Goal: Check status: Verify the current state of an ongoing process or item

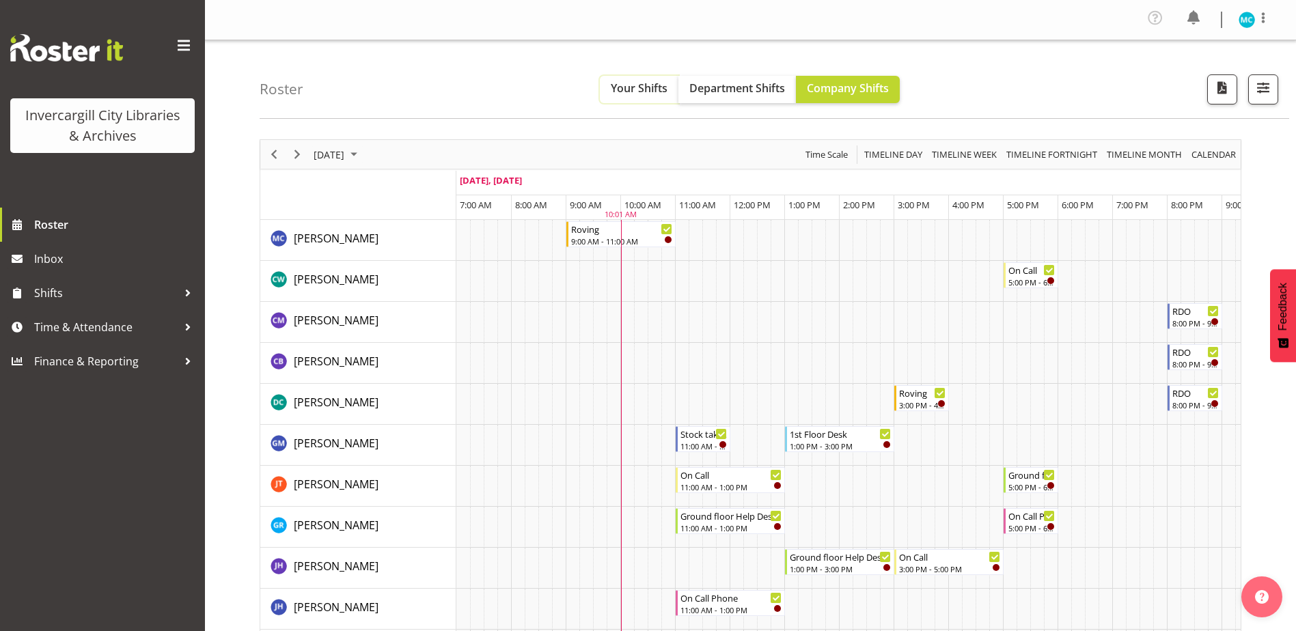
click at [657, 90] on span "Your Shifts" at bounding box center [639, 88] width 57 height 15
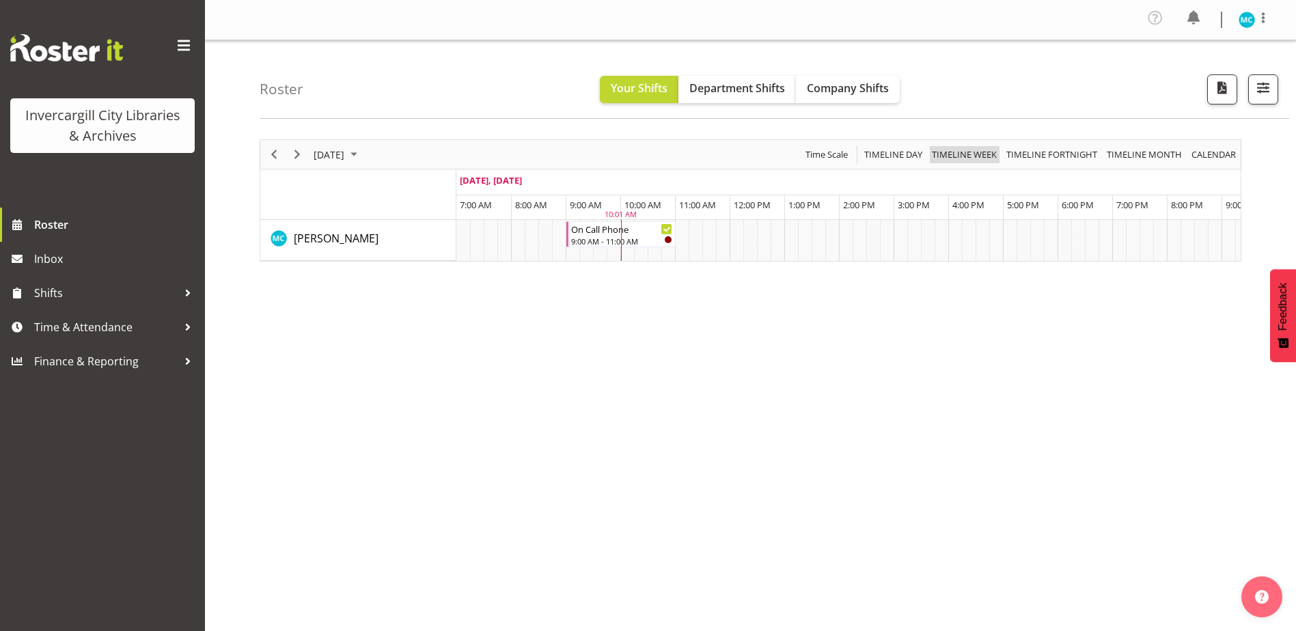
click at [959, 154] on span "Timeline Week" at bounding box center [965, 154] width 68 height 17
click at [907, 158] on span "Timeline Day" at bounding box center [893, 154] width 61 height 17
click at [300, 152] on span "Next" at bounding box center [297, 154] width 16 height 17
click at [300, 161] on span "Next" at bounding box center [297, 154] width 16 height 17
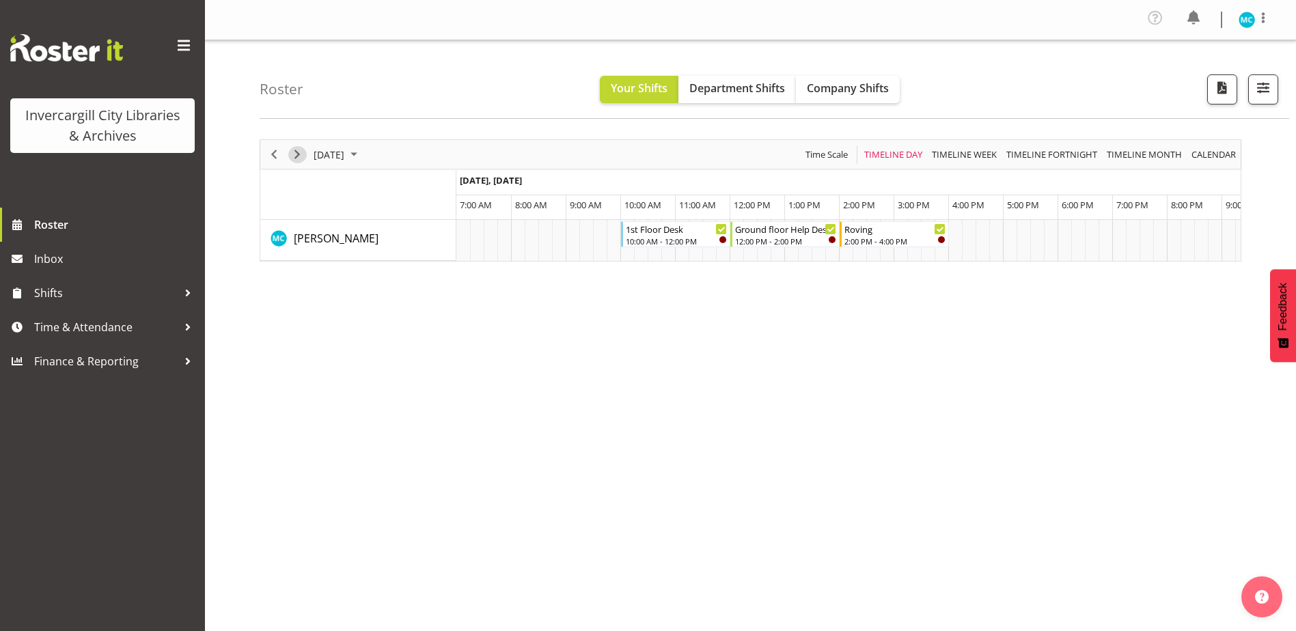
click at [299, 156] on span "Next" at bounding box center [297, 154] width 16 height 17
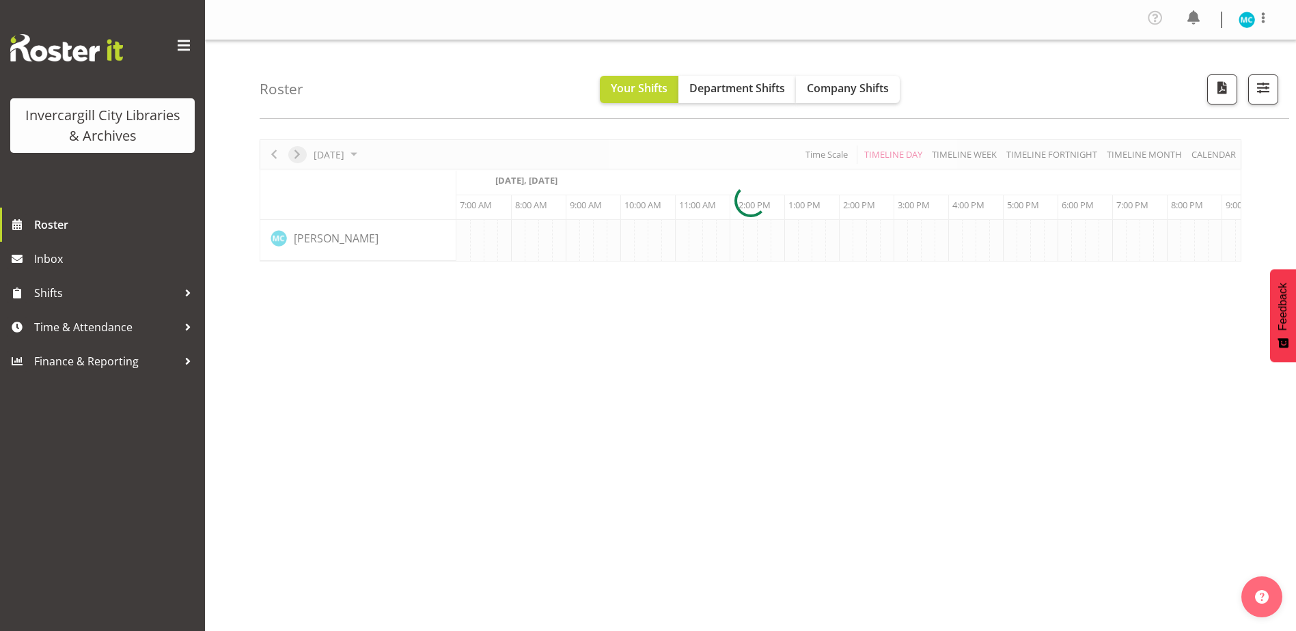
scroll to position [0, 36]
